Goal: Transaction & Acquisition: Purchase product/service

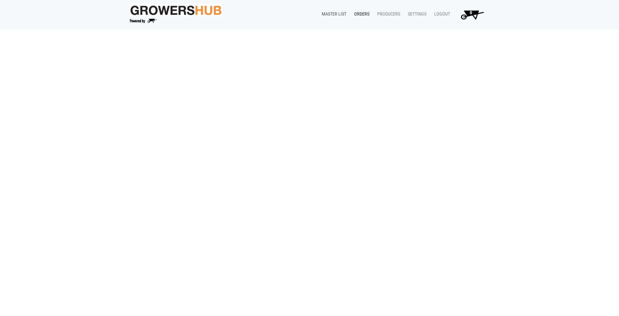
click at [344, 16] on link "Master List" at bounding box center [333, 14] width 32 height 12
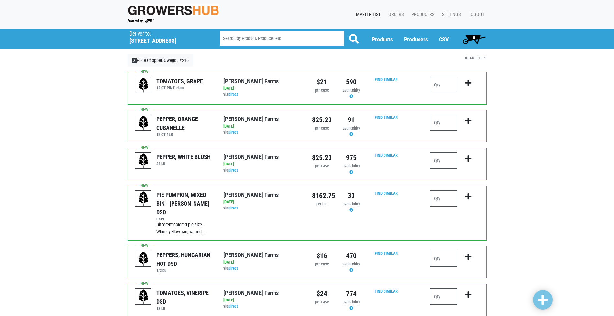
click at [430, 84] on input "number" at bounding box center [444, 85] width 28 height 16
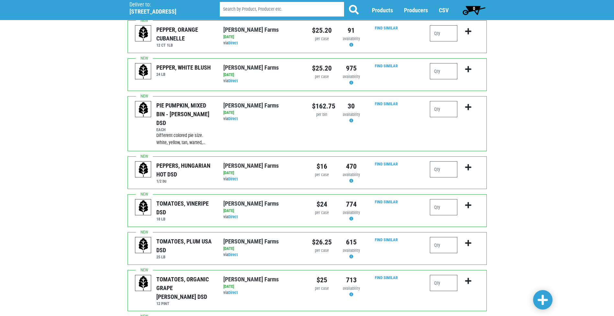
scroll to position [97, 0]
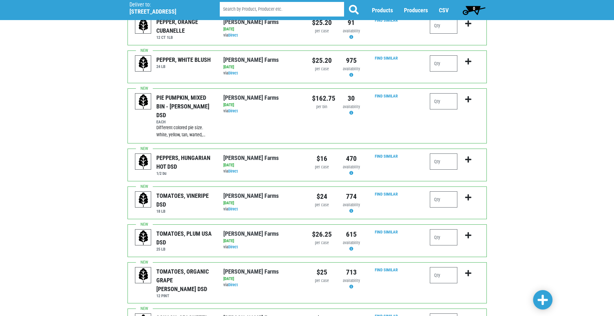
type input "1"
click at [441, 267] on input "number" at bounding box center [444, 275] width 28 height 16
type input "1"
click at [468, 270] on icon "submit" at bounding box center [468, 273] width 6 height 7
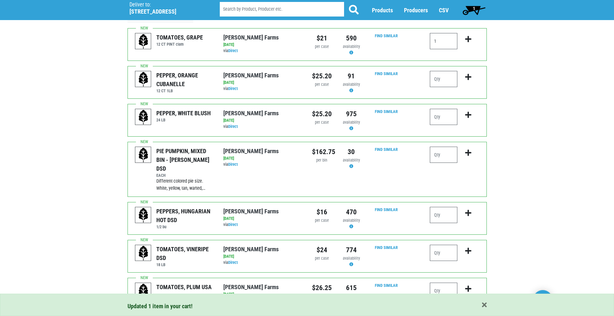
scroll to position [0, 0]
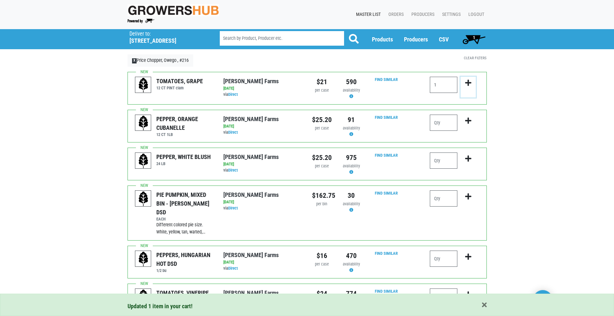
click at [468, 83] on icon "submit" at bounding box center [468, 82] width 6 height 7
click at [440, 81] on input "1" at bounding box center [444, 85] width 28 height 16
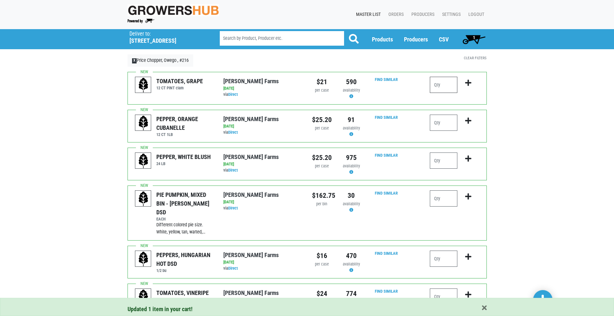
type input "1"
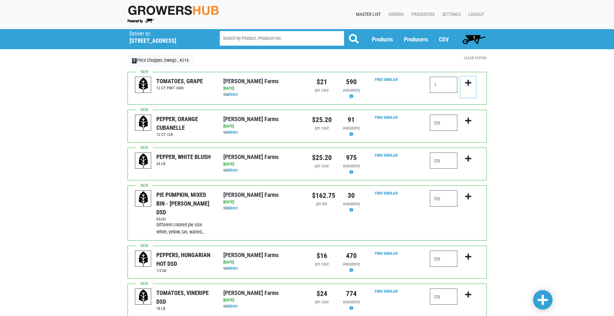
click at [467, 82] on icon "submit" at bounding box center [468, 82] width 6 height 7
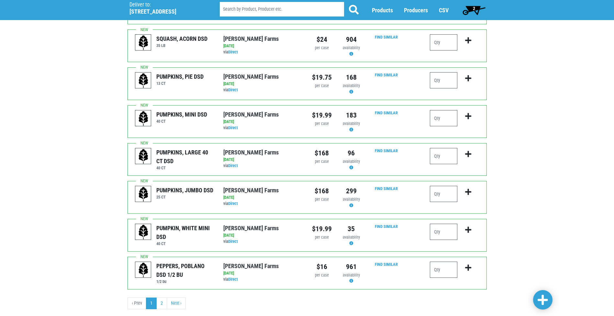
scroll to position [582, 0]
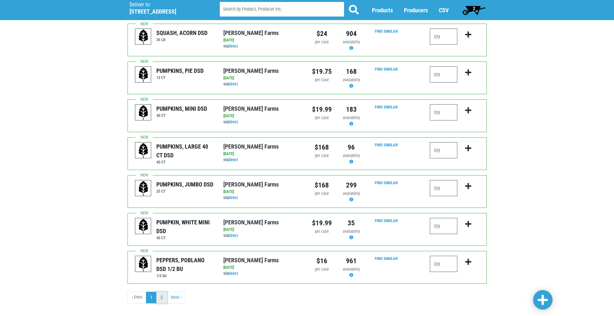
click at [162, 292] on link "2" at bounding box center [161, 298] width 11 height 12
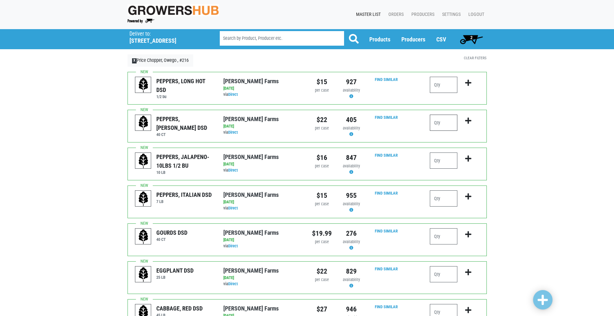
click at [441, 123] on input "number" at bounding box center [444, 123] width 28 height 16
type input "2"
click at [467, 121] on icon "submit" at bounding box center [468, 120] width 6 height 7
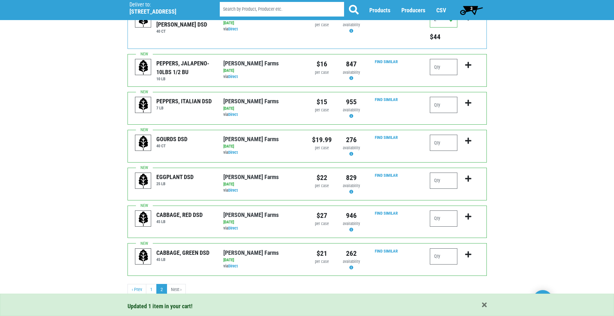
scroll to position [104, 0]
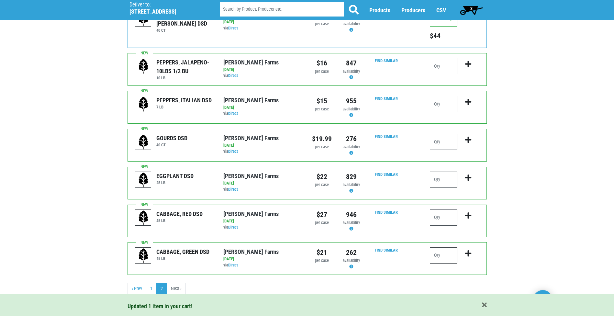
click at [444, 262] on input "number" at bounding box center [444, 255] width 28 height 16
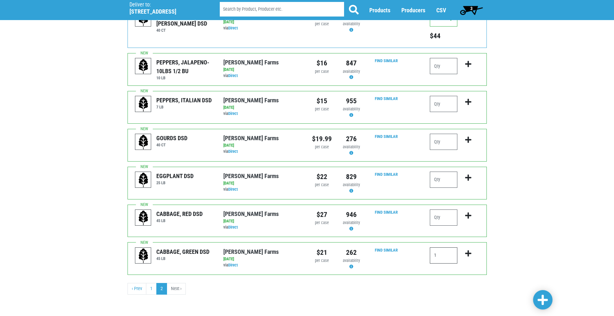
type input "1"
click at [468, 255] on icon "submit" at bounding box center [468, 253] width 6 height 7
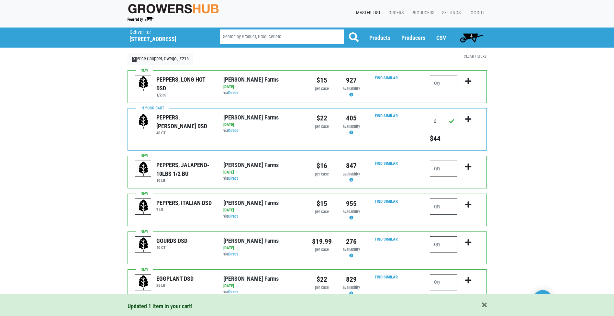
scroll to position [0, 0]
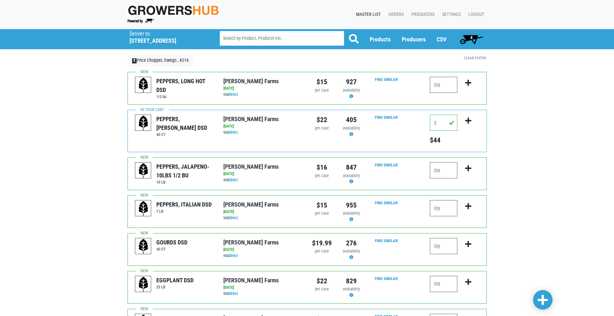
click at [469, 35] on span "4" at bounding box center [471, 39] width 29 height 13
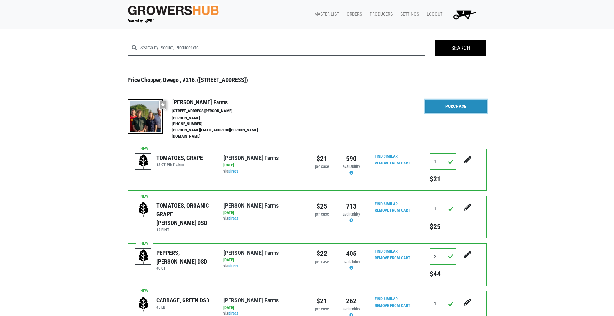
click at [447, 107] on link "Purchase" at bounding box center [456, 107] width 62 height 14
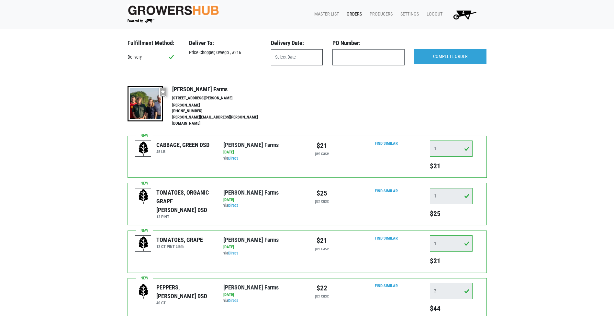
click at [296, 55] on input "text" at bounding box center [297, 57] width 52 height 16
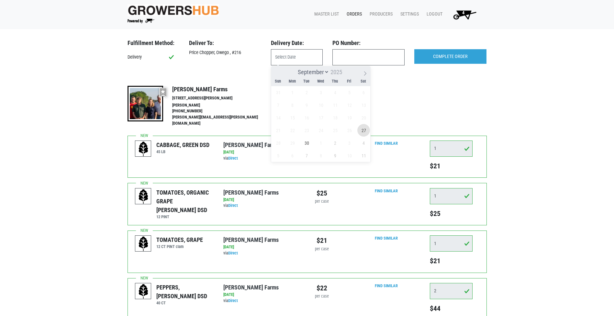
click at [365, 132] on span "27" at bounding box center [363, 130] width 13 height 13
type input "2025-09-27"
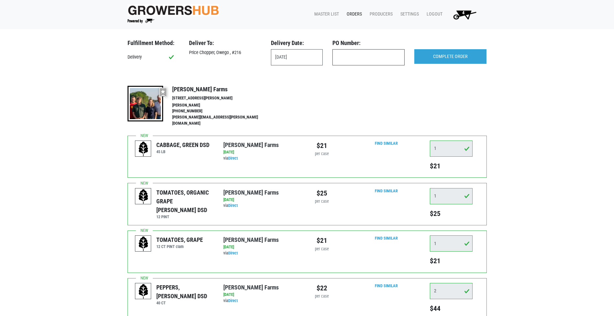
click at [346, 63] on input "text" at bounding box center [368, 57] width 72 height 16
type input "produce"
click at [471, 55] on input "COMPLETE ORDER" at bounding box center [450, 56] width 72 height 15
